Goal: Book appointment/travel/reservation

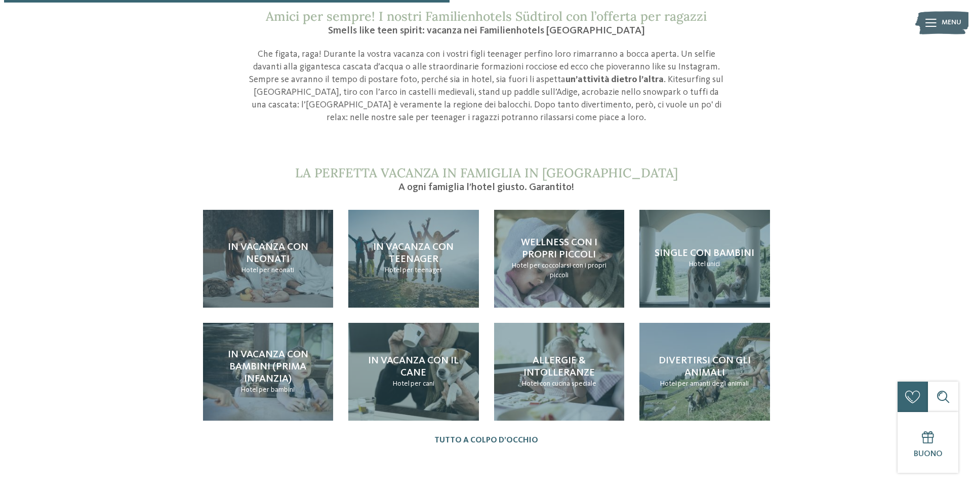
scroll to position [639, 0]
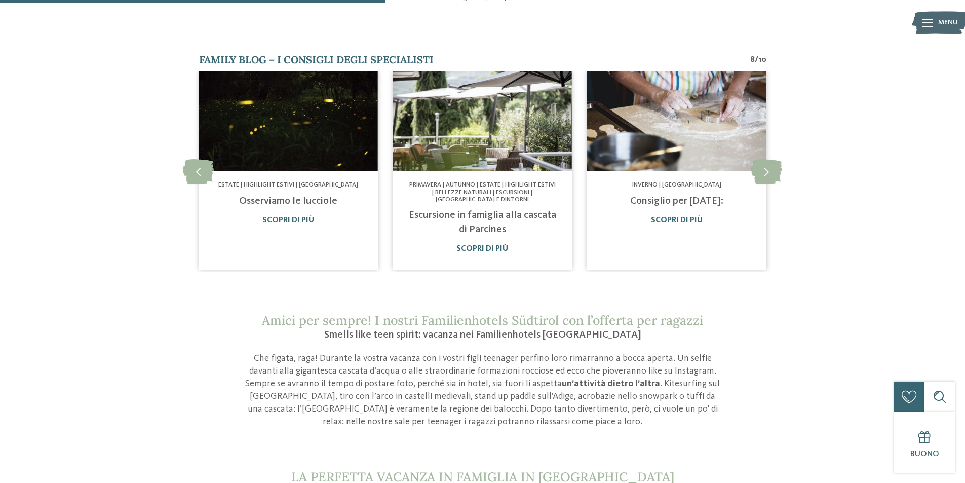
click at [948, 19] on span "Menu" at bounding box center [948, 23] width 20 height 10
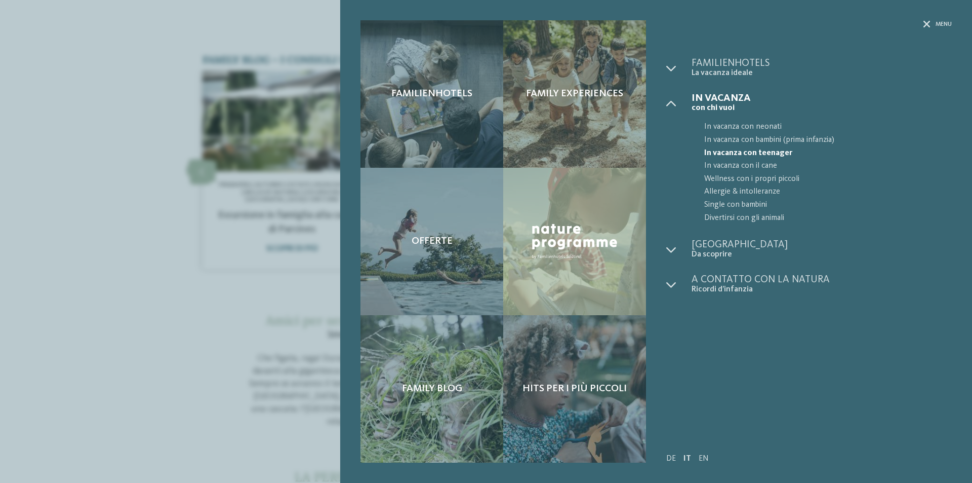
click at [753, 149] on span "In vacanza con teenager" at bounding box center [828, 153] width 248 height 13
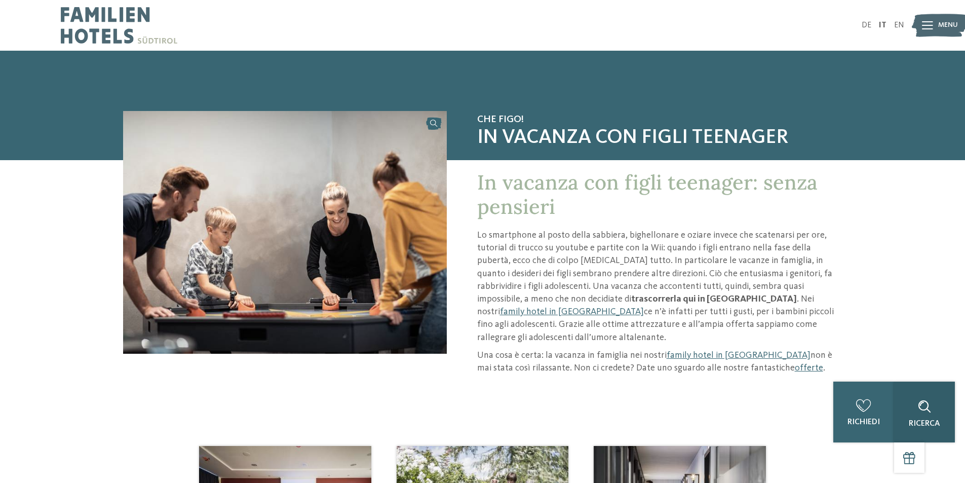
click at [938, 429] on div "Ricerca" at bounding box center [924, 411] width 61 height 61
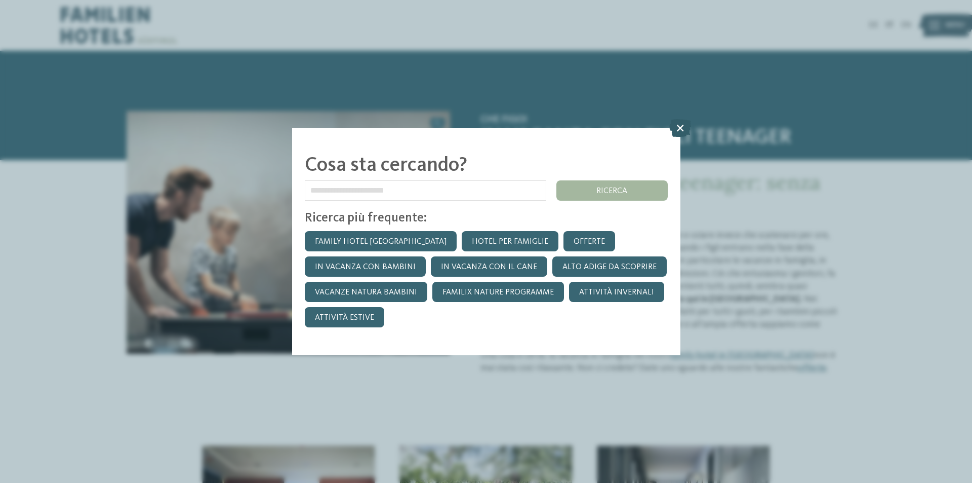
click at [682, 126] on icon at bounding box center [681, 128] width 22 height 18
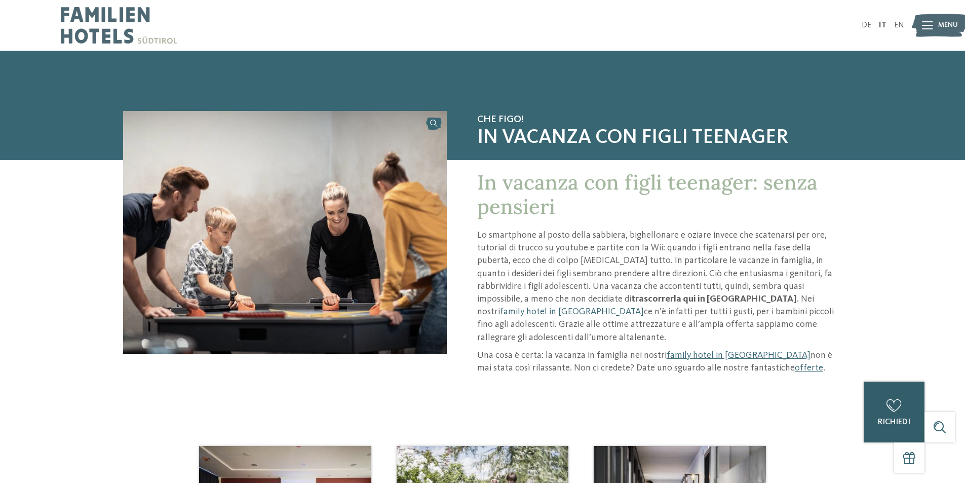
click at [879, 412] on div "0 richiedi 0 di 5 hotel aggiunti alla richiesta Richiedi ora" at bounding box center [894, 411] width 61 height 61
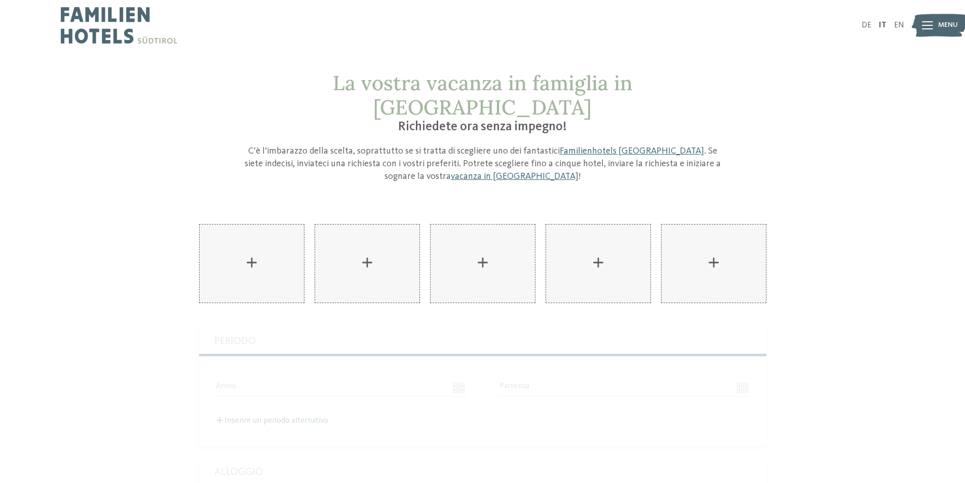
click at [98, 19] on img at bounding box center [119, 25] width 116 height 51
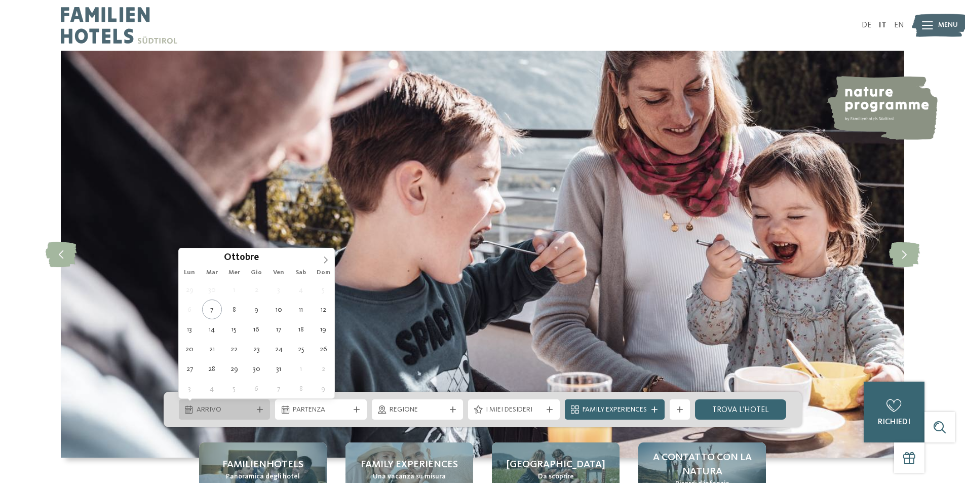
click at [222, 410] on span "Arrivo" at bounding box center [225, 410] width 56 height 10
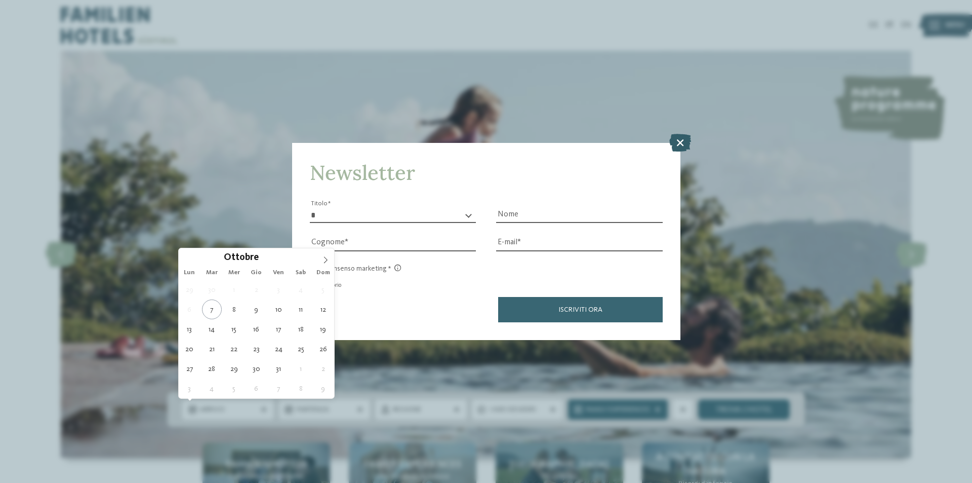
click at [684, 138] on icon at bounding box center [681, 143] width 22 height 18
